Goal: Task Accomplishment & Management: Use online tool/utility

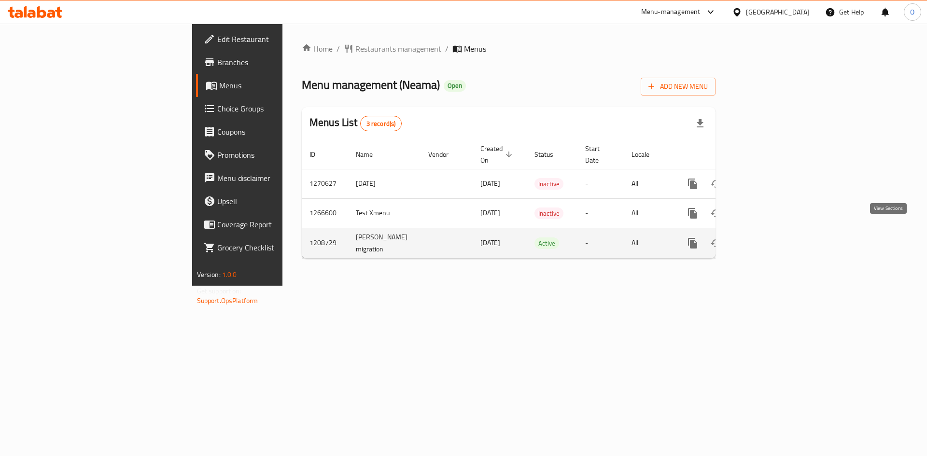
click at [768, 238] on icon "enhanced table" at bounding box center [763, 244] width 12 height 12
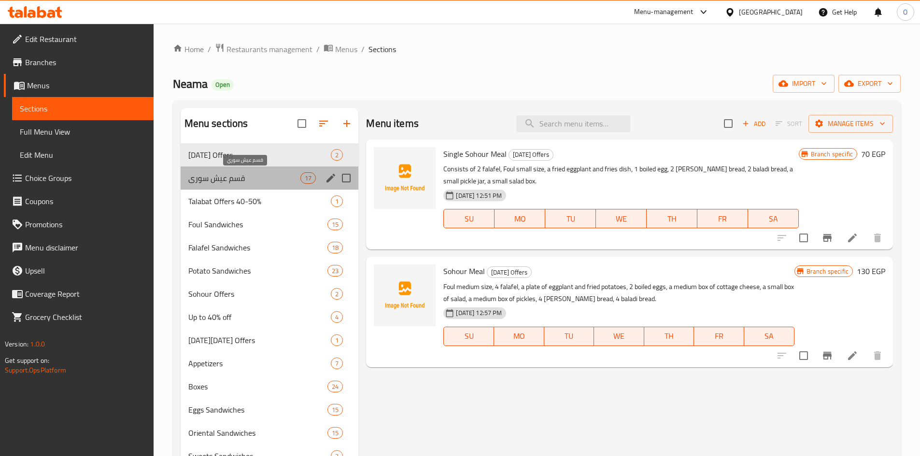
click at [221, 180] on span "قسم عيش سوري" at bounding box center [244, 178] width 113 height 12
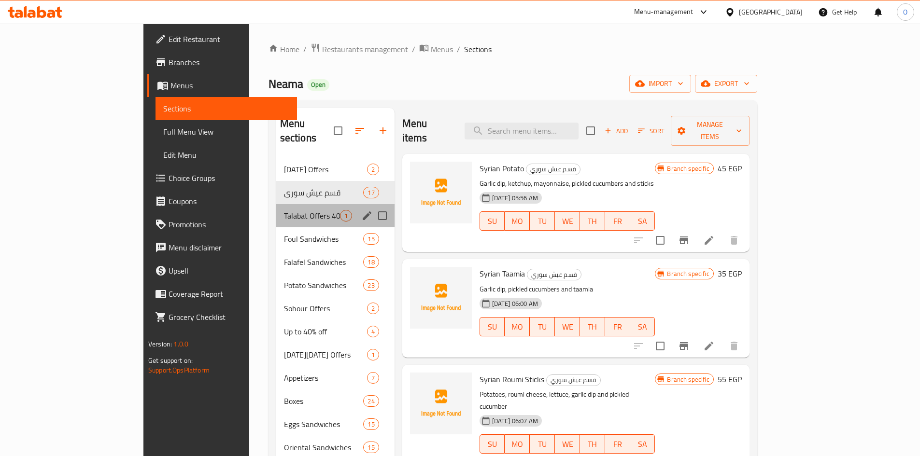
click at [276, 209] on div "Talabat Offers 40-50% 1" at bounding box center [335, 215] width 118 height 23
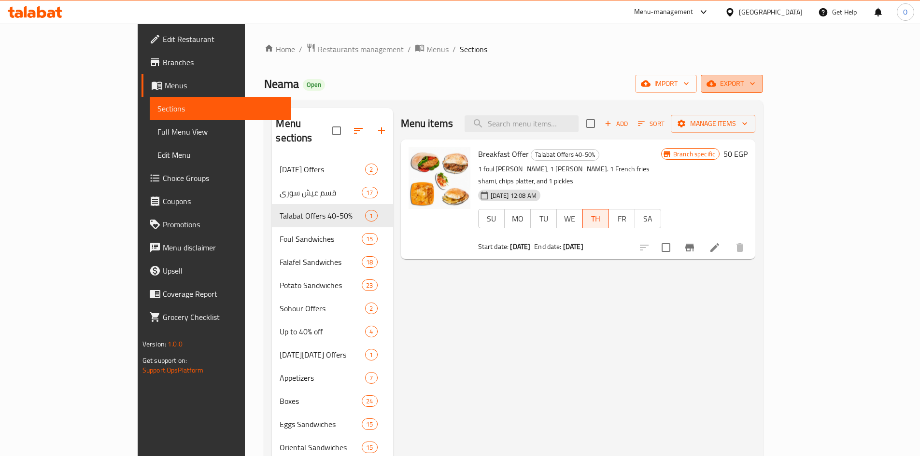
click at [763, 90] on button "export" at bounding box center [732, 84] width 62 height 18
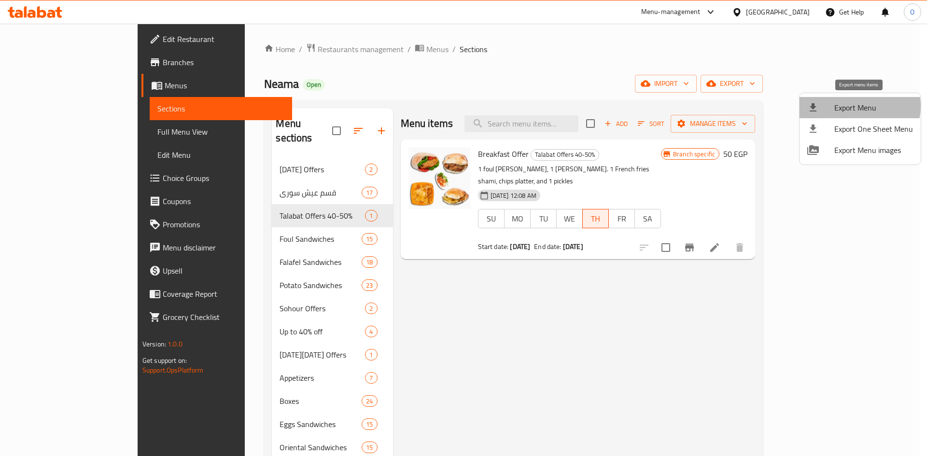
click at [857, 106] on span "Export Menu" at bounding box center [873, 108] width 79 height 12
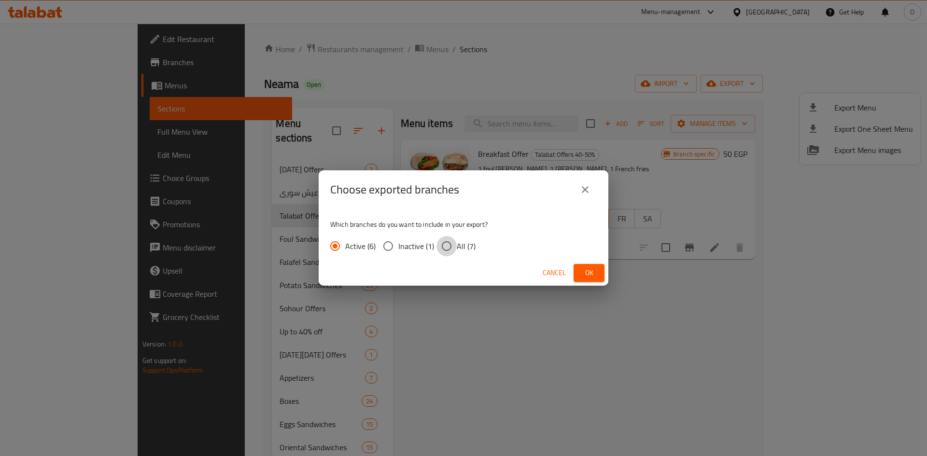
click at [453, 247] on input "All (7)" at bounding box center [446, 246] width 20 height 20
radio input "true"
click at [584, 275] on span "Ok" at bounding box center [588, 273] width 15 height 12
